Goal: Task Accomplishment & Management: Manage account settings

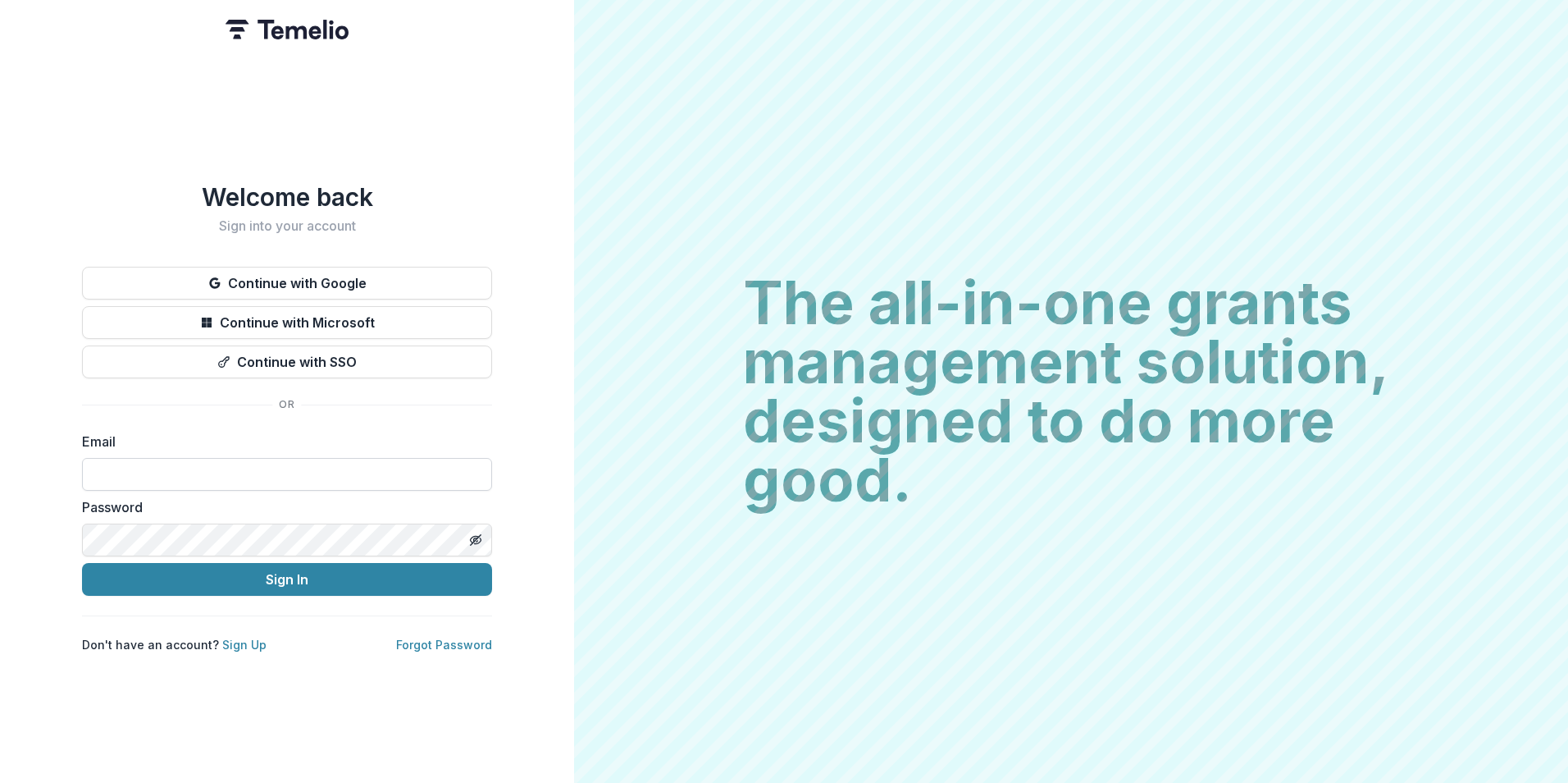
click at [318, 478] on input at bounding box center [286, 474] width 410 height 33
type input "**********"
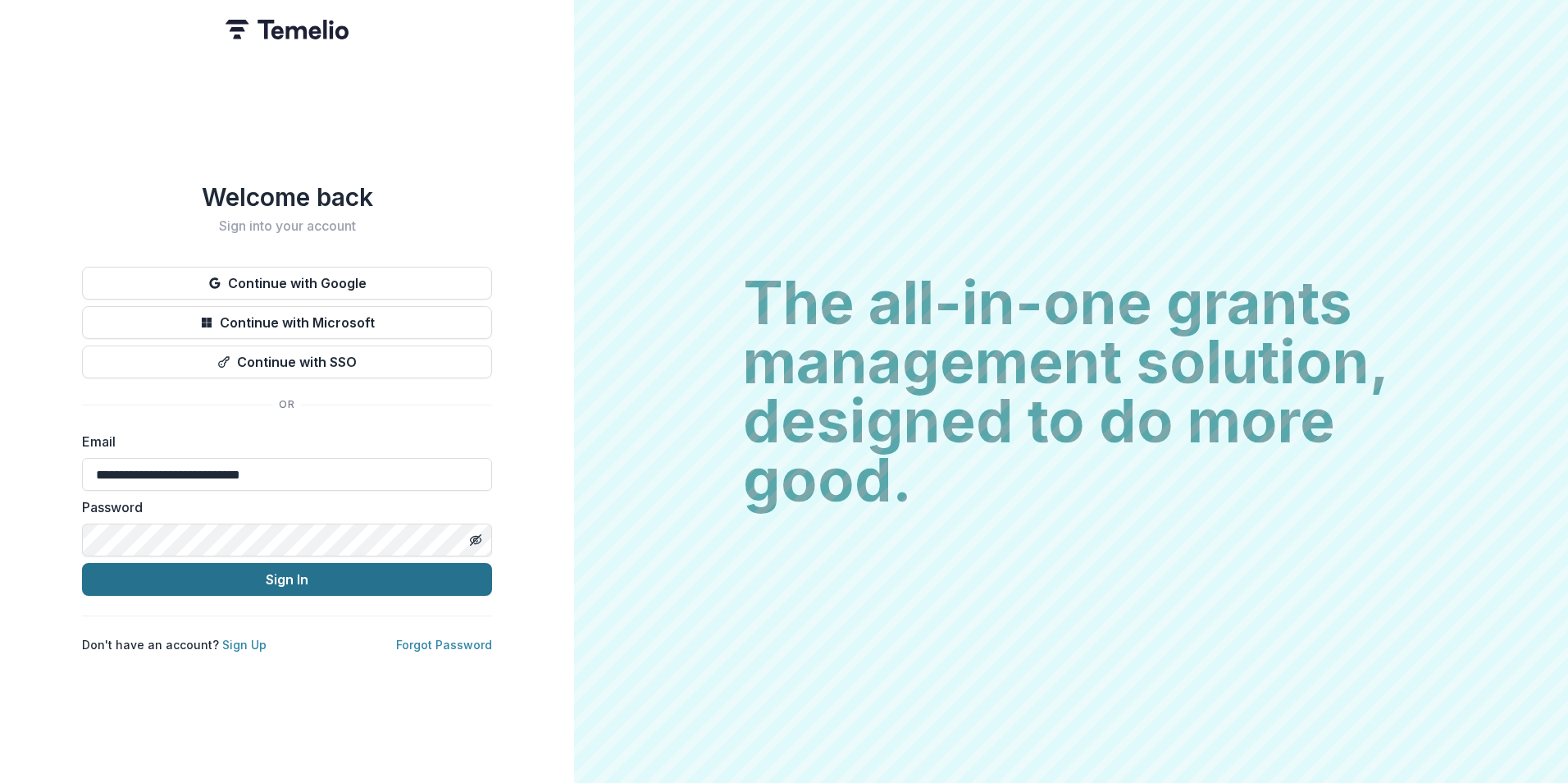
click at [240, 576] on button "Sign In" at bounding box center [286, 579] width 410 height 33
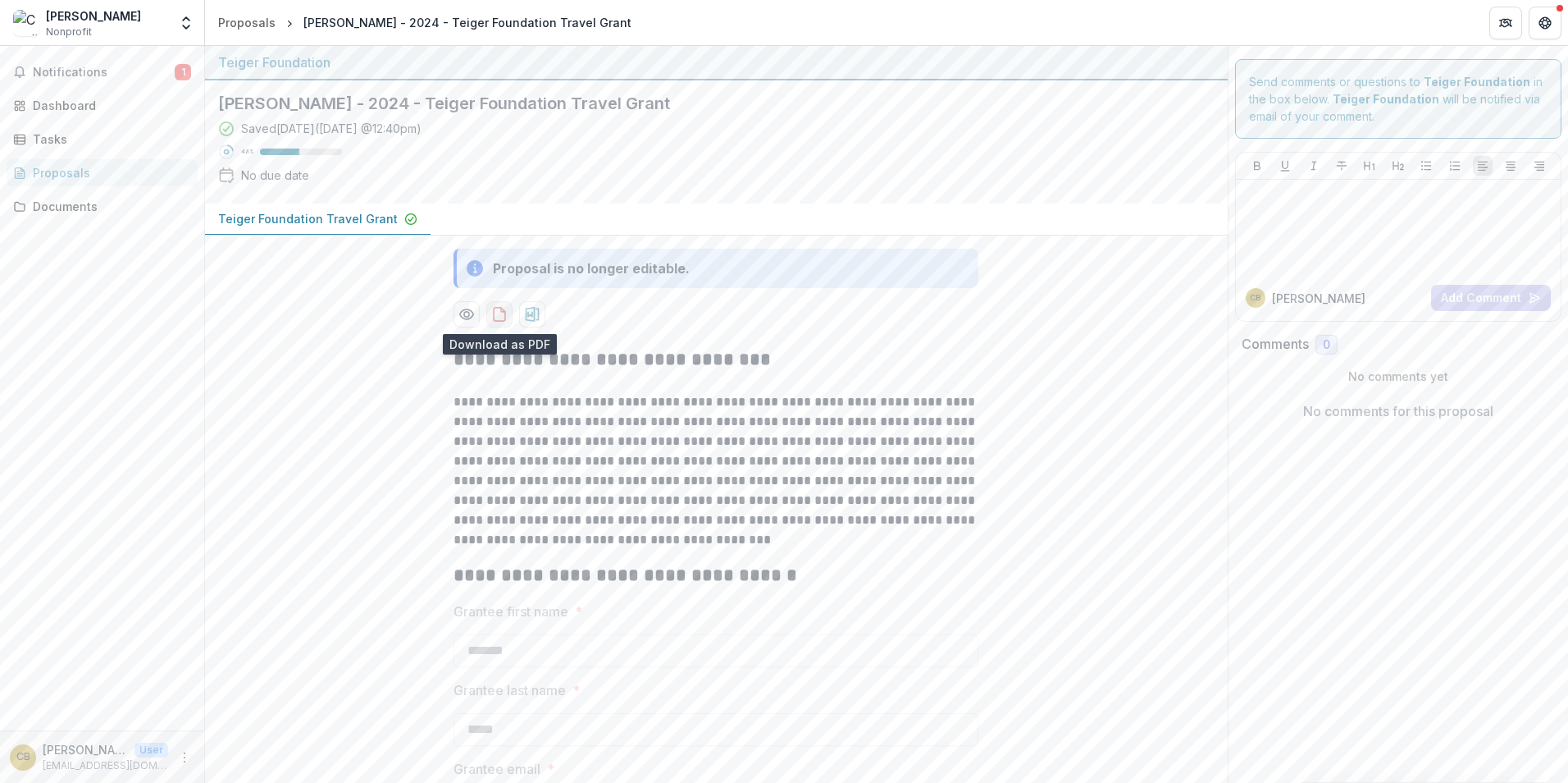
click at [499, 313] on icon "download-proposal" at bounding box center [500, 314] width 17 height 17
click at [531, 316] on icon "download-proposal" at bounding box center [533, 314] width 14 height 15
click at [136, 75] on span "Notifications" at bounding box center [104, 72] width 142 height 14
click at [737, 158] on div "Saved 4 days ago ( August 14, 2025 @ 12:40pm ) 48 % No due date" at bounding box center [703, 154] width 971 height 70
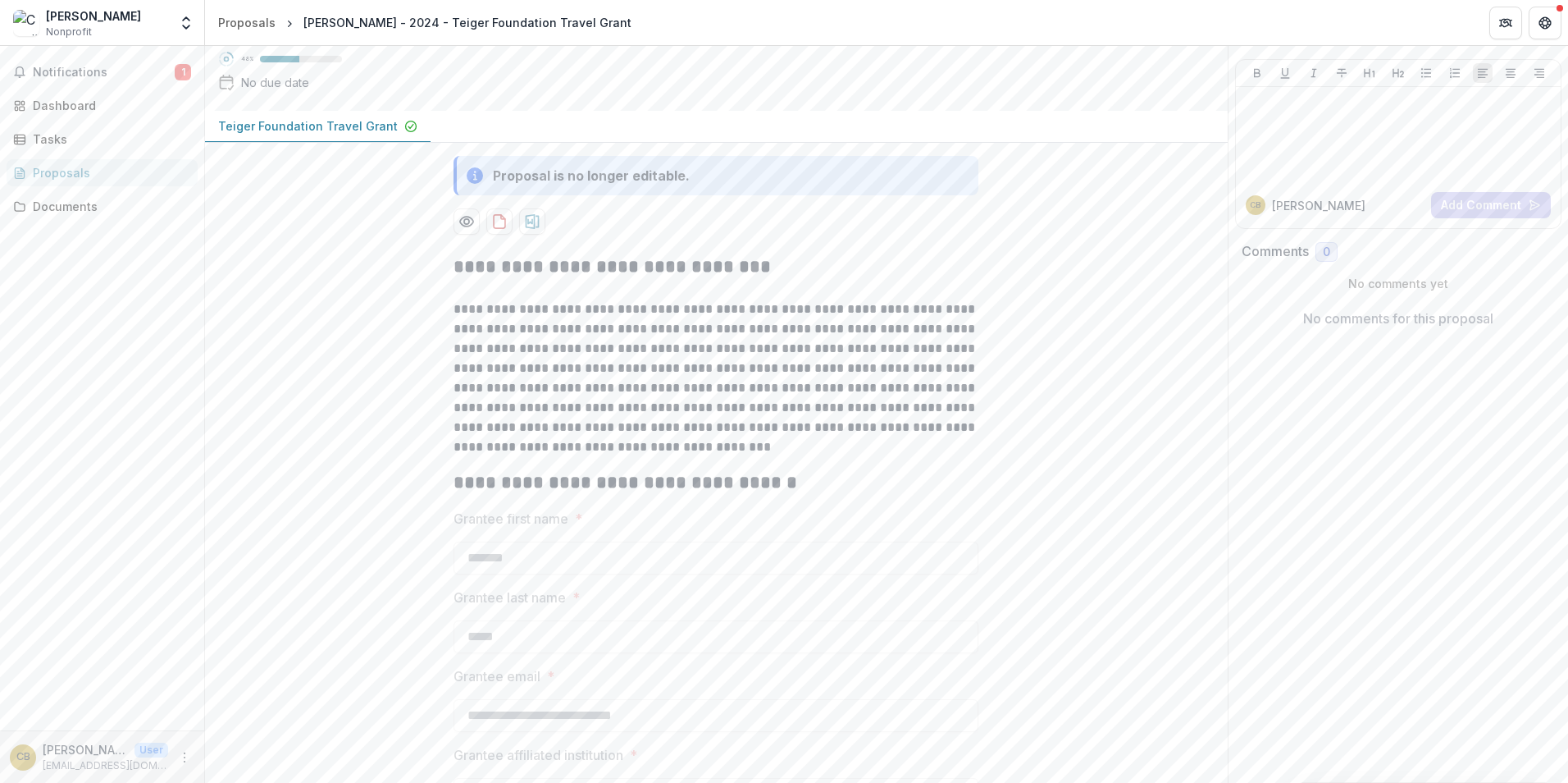
scroll to position [194, 0]
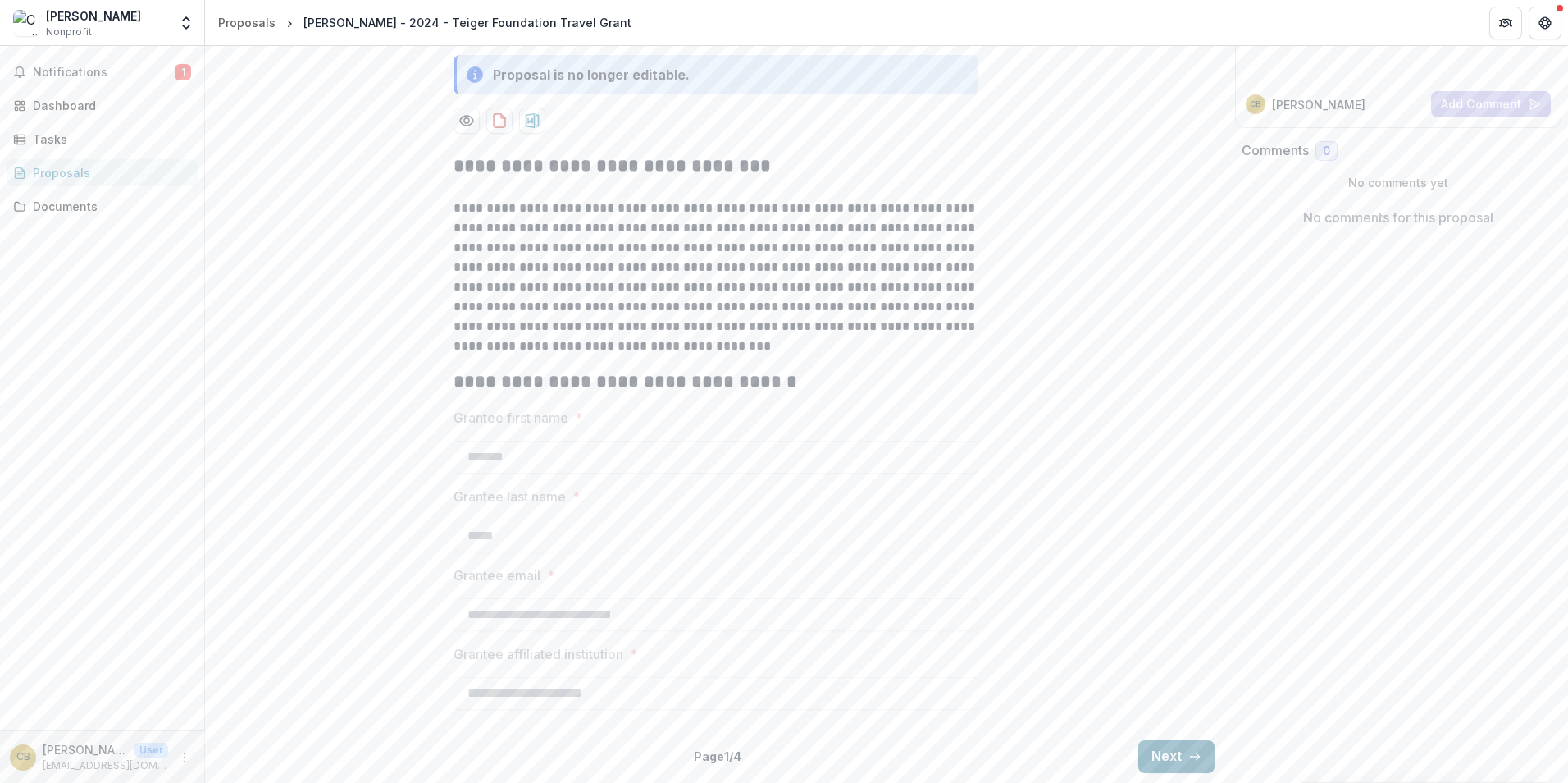
click at [1171, 757] on button "Next" at bounding box center [1176, 755] width 76 height 33
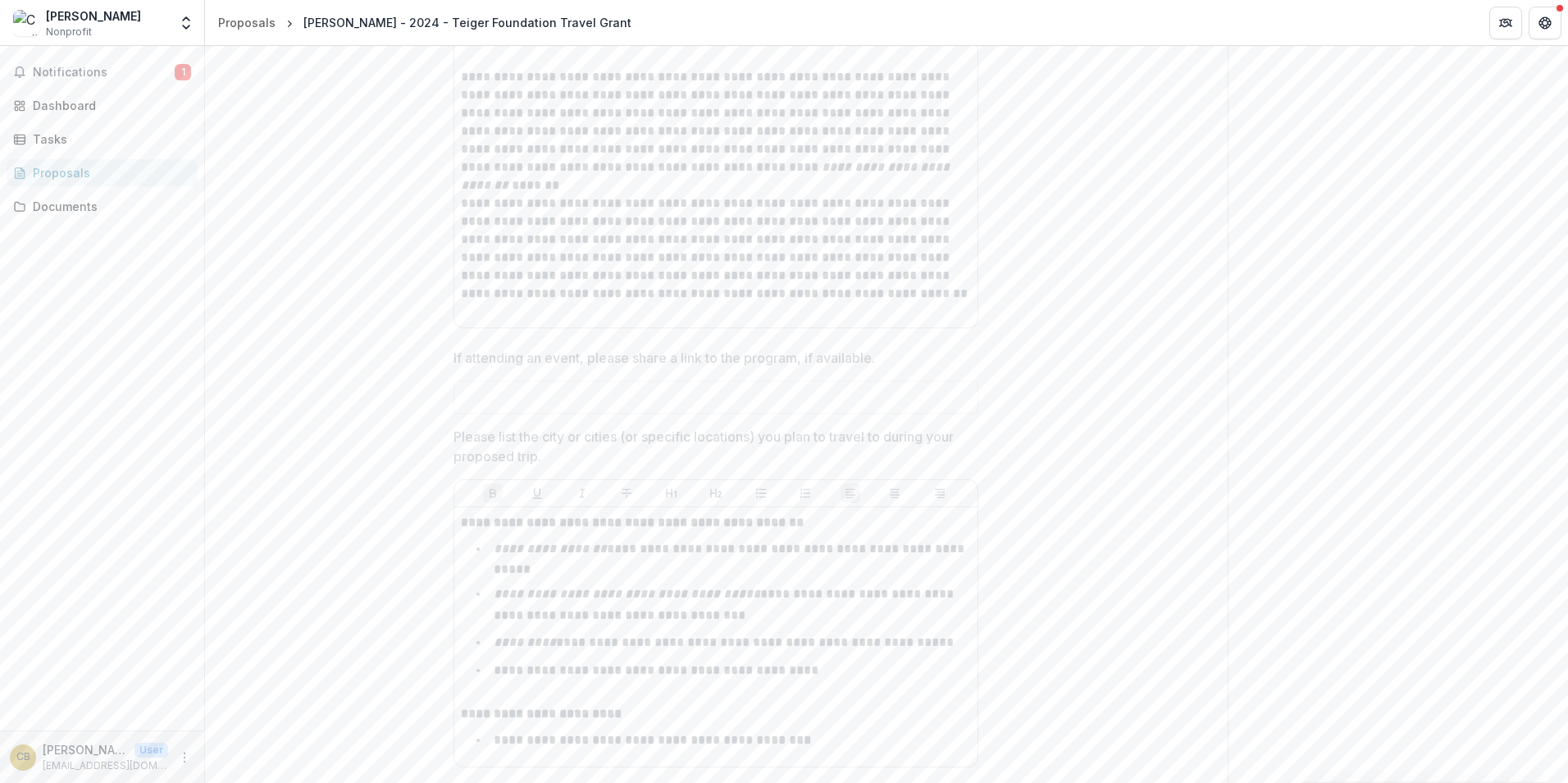
scroll to position [1251, 0]
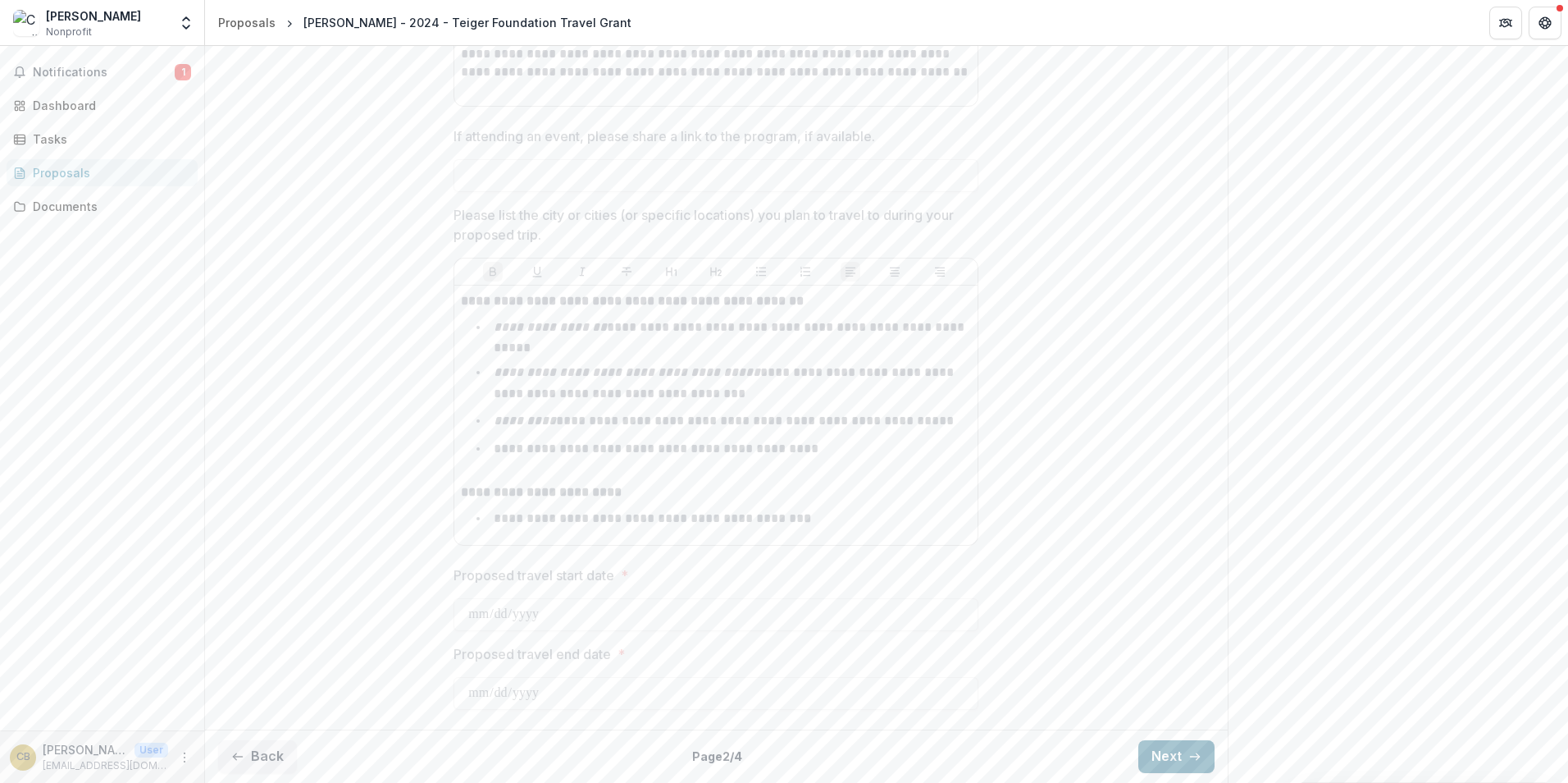
click at [1157, 756] on button "Next" at bounding box center [1176, 755] width 76 height 33
click at [266, 757] on button "Back" at bounding box center [258, 755] width 79 height 33
click at [1157, 754] on button "Next" at bounding box center [1176, 755] width 76 height 33
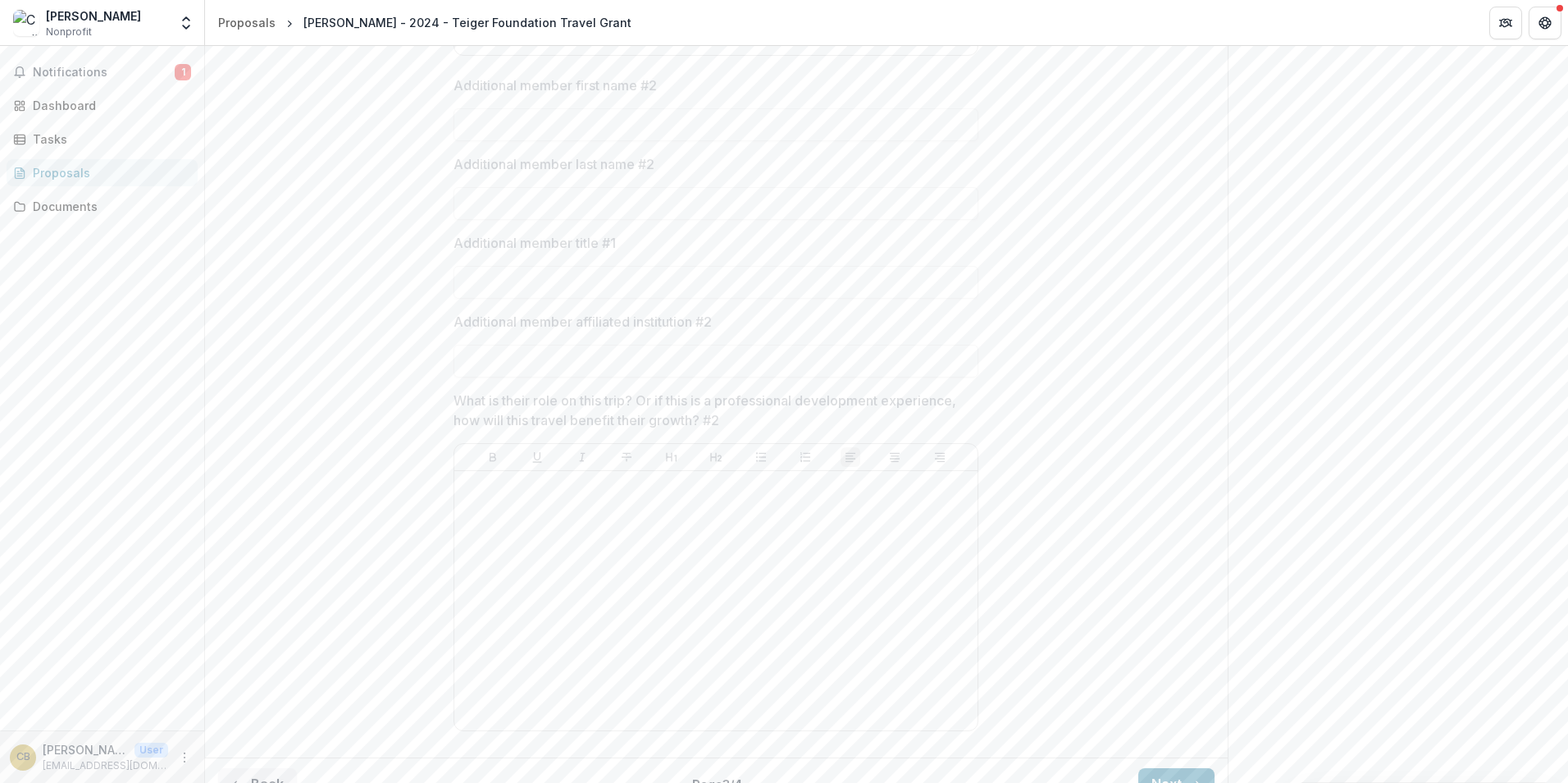
scroll to position [1112, 0]
click at [1161, 756] on button "Next" at bounding box center [1176, 755] width 76 height 33
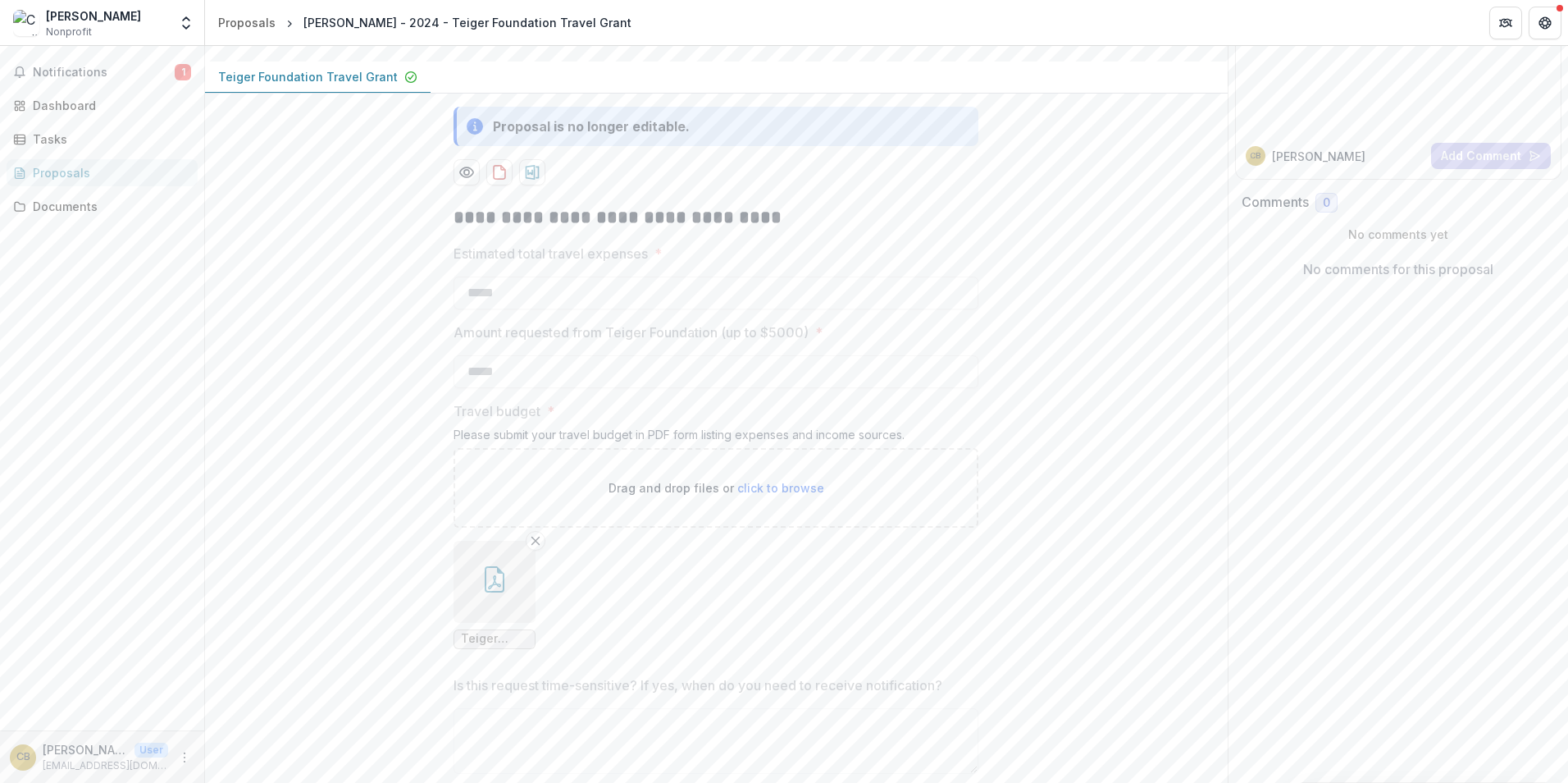
scroll to position [212, 0]
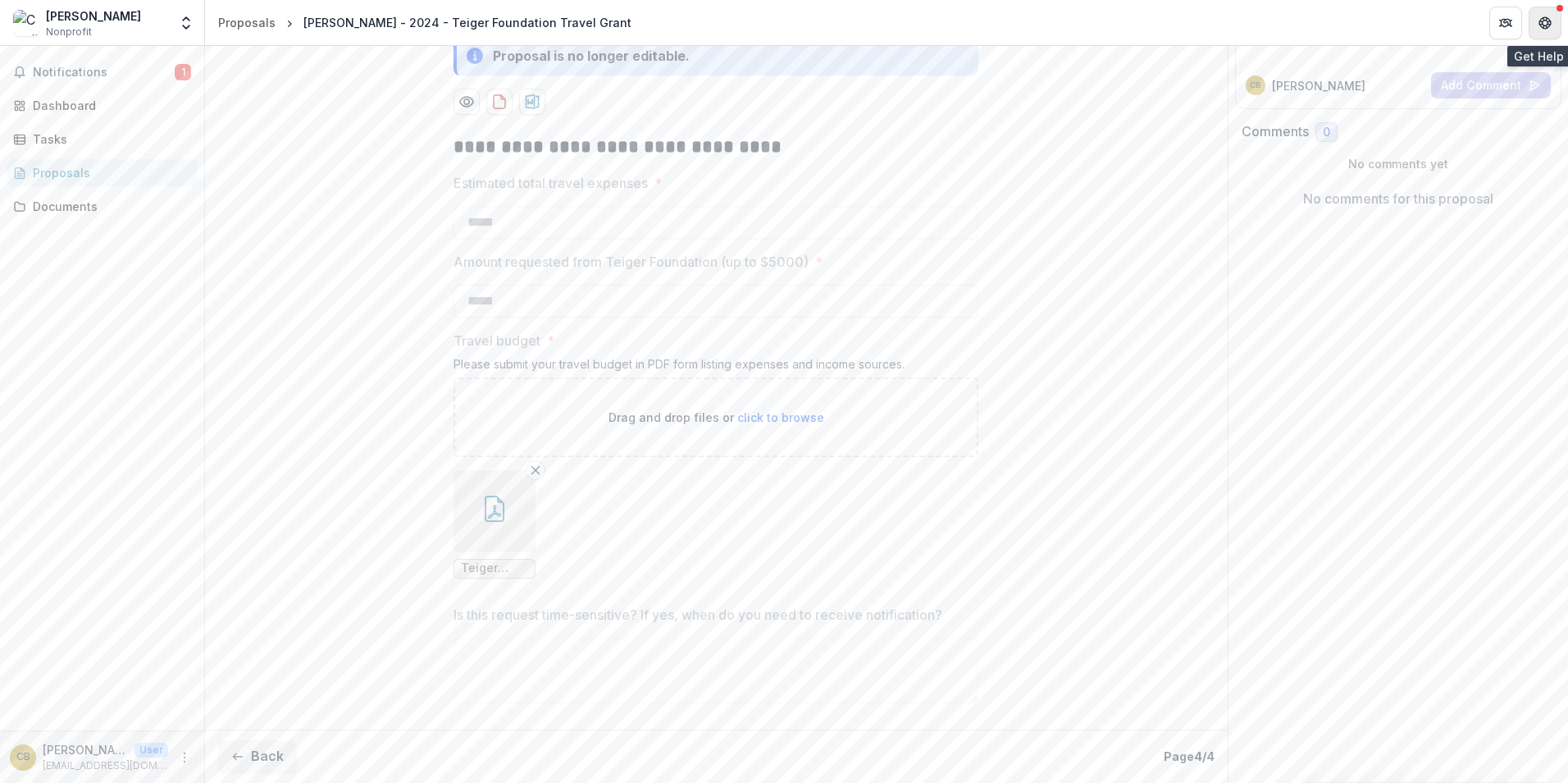
click at [1547, 28] on icon "Get Help" at bounding box center [1546, 27] width 4 height 3
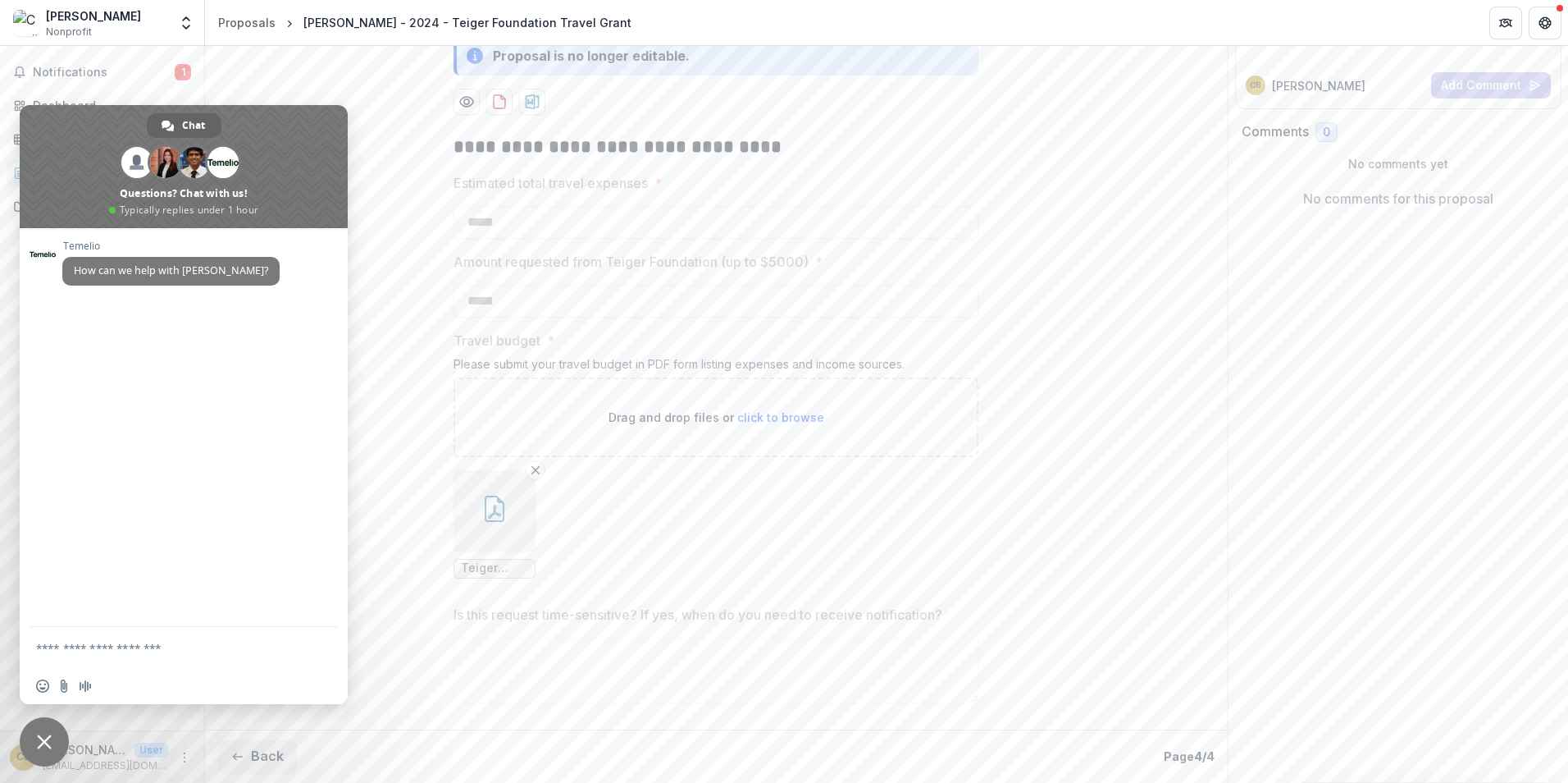
click at [43, 735] on span "Close chat" at bounding box center [43, 742] width 15 height 15
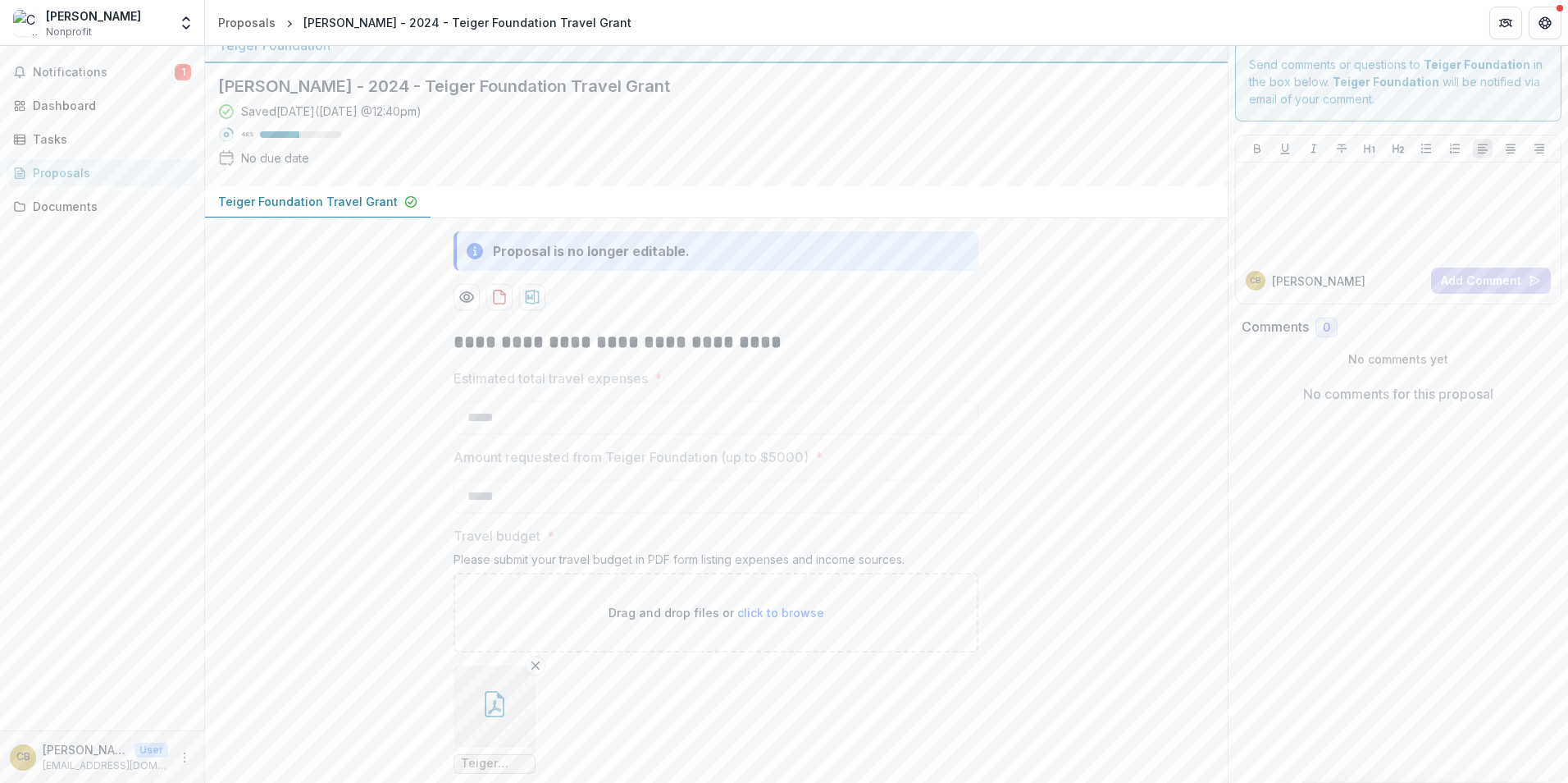
scroll to position [0, 0]
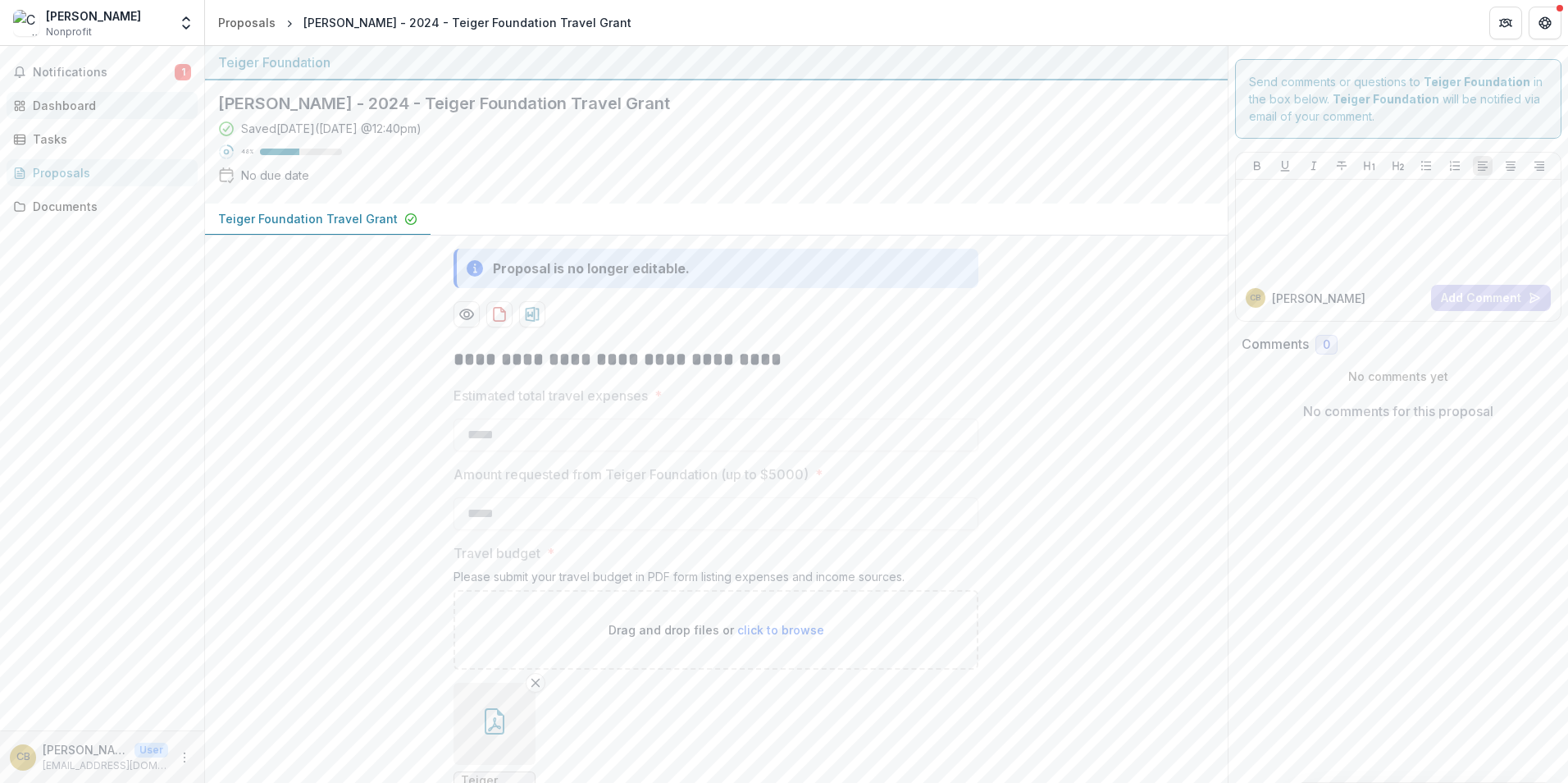
click at [77, 109] on div "Dashboard" at bounding box center [109, 105] width 152 height 17
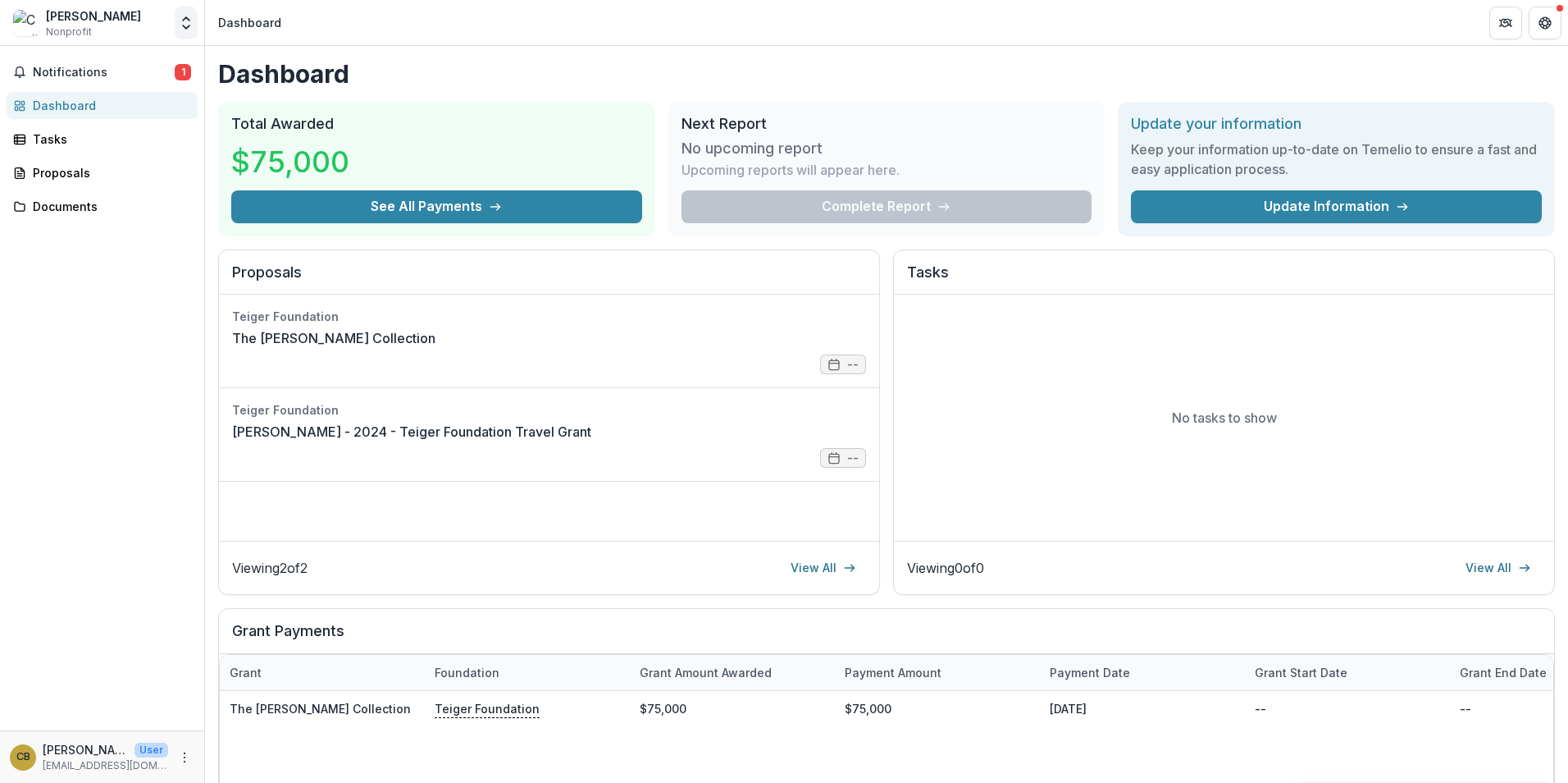
click at [182, 29] on icon "Open entity switcher" at bounding box center [186, 23] width 17 height 17
click at [182, 752] on icon "More" at bounding box center [184, 756] width 13 height 13
click at [250, 746] on button "Logout" at bounding box center [293, 748] width 176 height 27
